Goal: Task Accomplishment & Management: Use online tool/utility

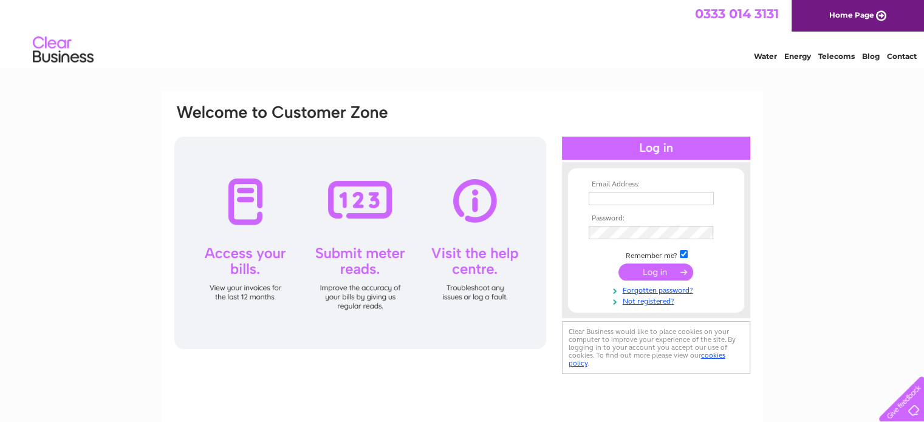
type input "[EMAIL_ADDRESS][DOMAIN_NAME]"
click at [661, 274] on input "submit" at bounding box center [655, 272] width 75 height 17
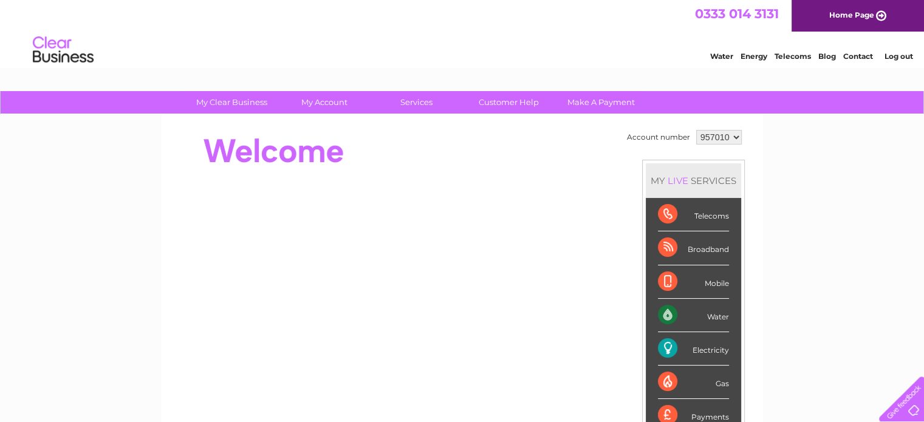
click at [661, 274] on div "Mobile" at bounding box center [693, 281] width 71 height 33
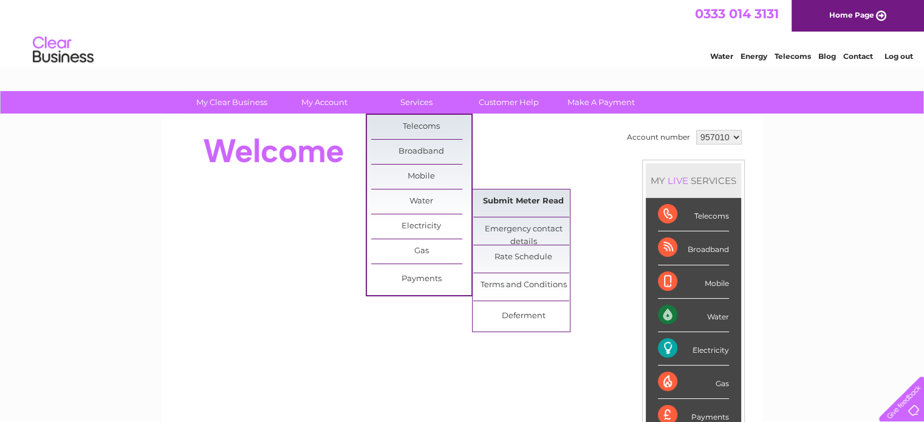
click at [488, 201] on link "Submit Meter Read" at bounding box center [523, 201] width 100 height 24
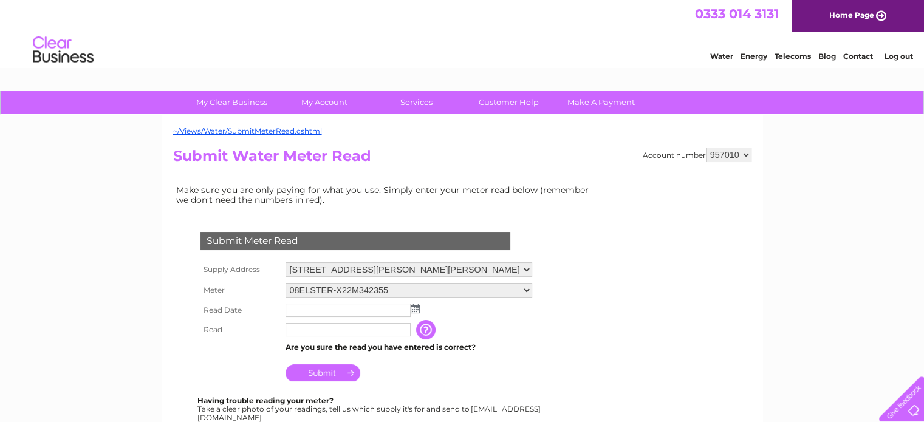
click at [415, 305] on img at bounding box center [415, 309] width 9 height 10
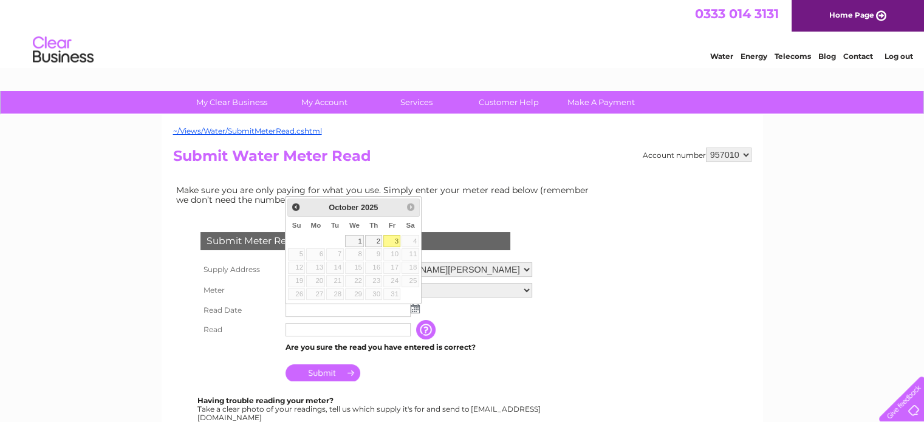
click at [397, 242] on link "3" at bounding box center [391, 241] width 17 height 12
type input "2025/10/03"
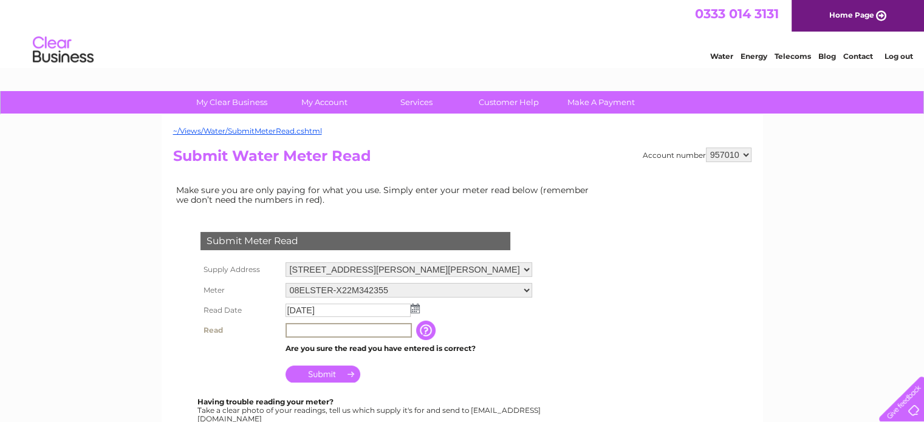
click at [293, 324] on input "text" at bounding box center [348, 330] width 126 height 15
type input "00212"
click at [318, 369] on input "Submit" at bounding box center [322, 372] width 75 height 17
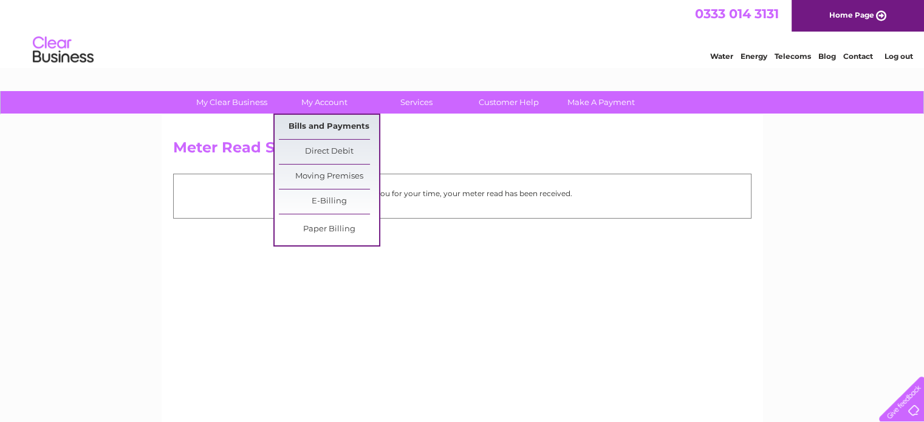
click at [324, 128] on link "Bills and Payments" at bounding box center [329, 127] width 100 height 24
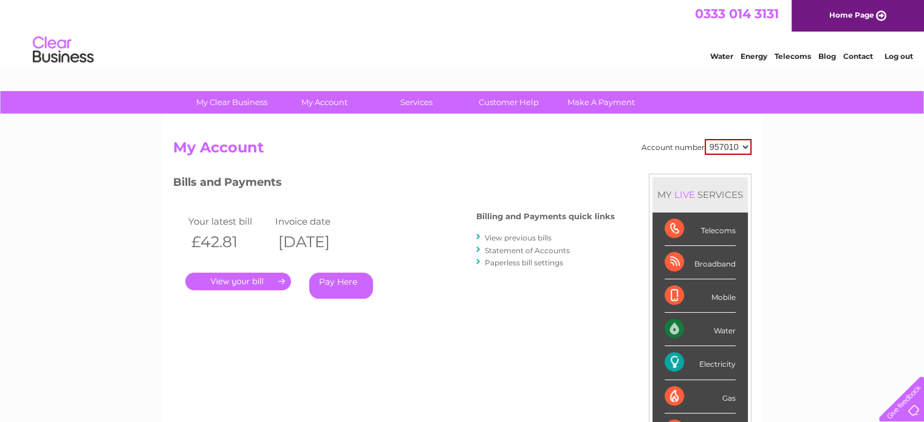
click at [891, 56] on link "Log out" at bounding box center [898, 56] width 29 height 9
